Goal: Task Accomplishment & Management: Use online tool/utility

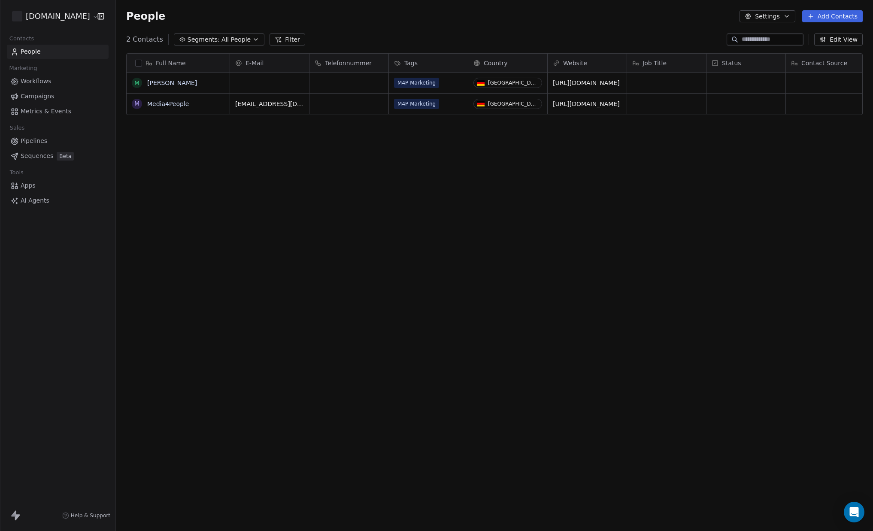
scroll to position [467, 757]
click at [77, 17] on html "[DOMAIN_NAME] Contacts People Marketing Workflows Campaigns Metrics & Events Sa…" at bounding box center [436, 265] width 873 height 531
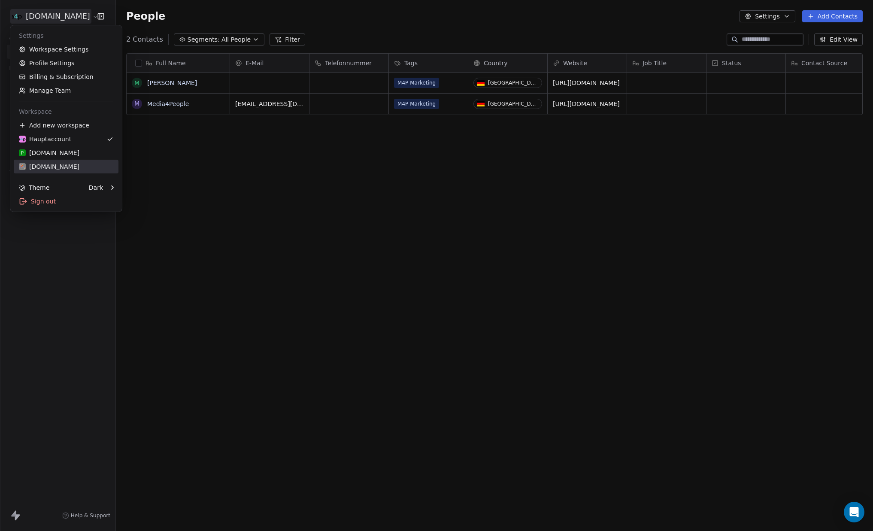
click at [65, 165] on div "[DOMAIN_NAME]" at bounding box center [49, 166] width 61 height 9
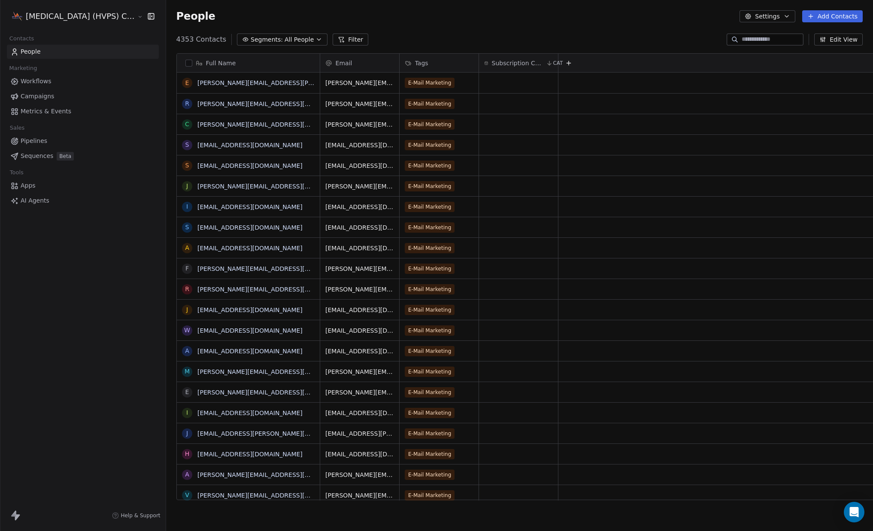
scroll to position [467, 724]
click at [37, 98] on span "Campaigns" at bounding box center [37, 96] width 33 height 9
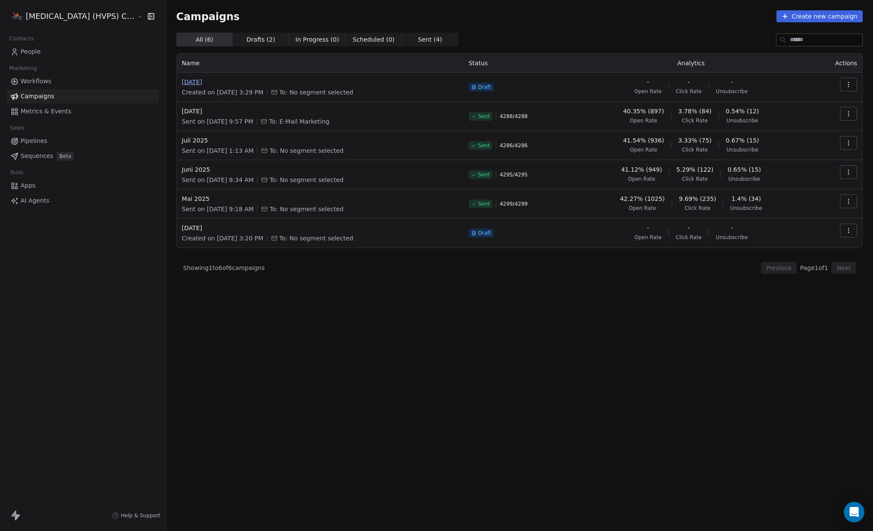
click at [193, 83] on span "[DATE]" at bounding box center [320, 82] width 276 height 9
